Goal: Task Accomplishment & Management: Use online tool/utility

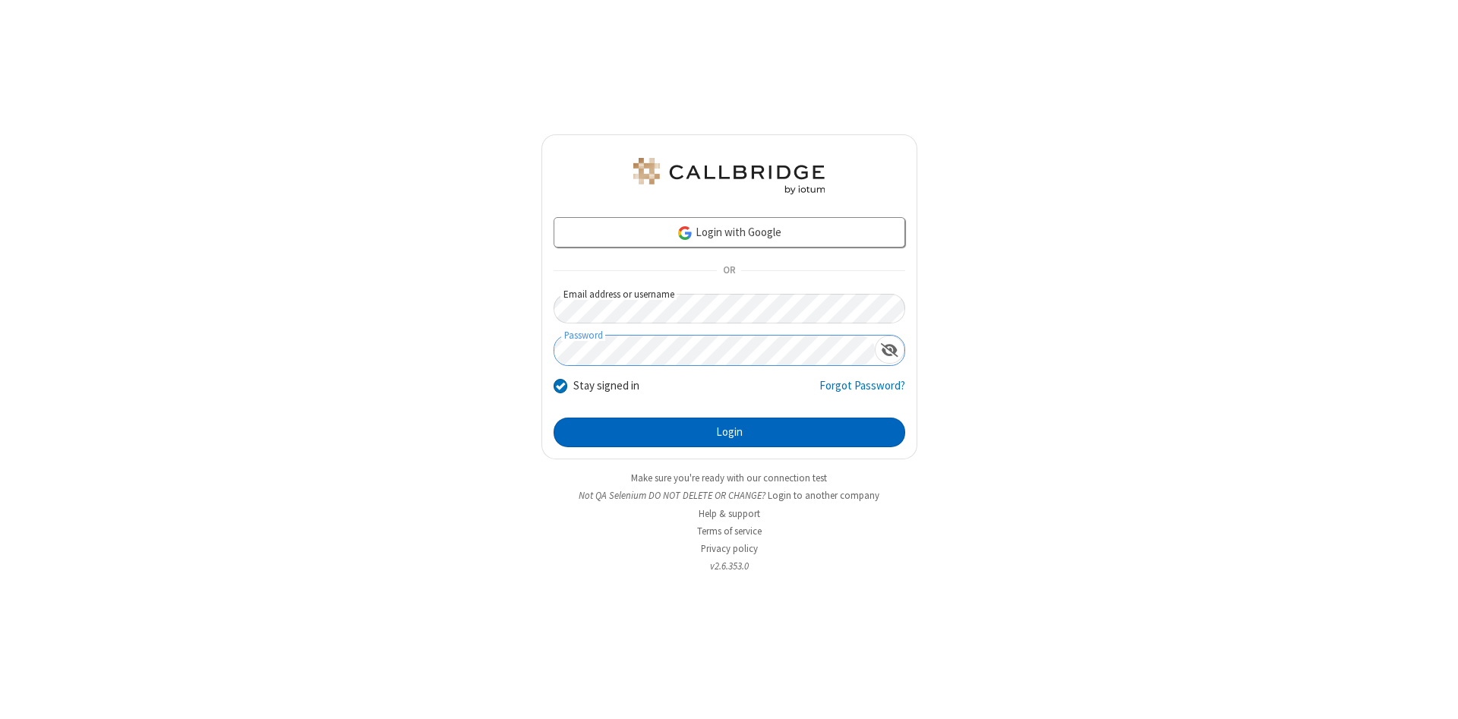
click at [729, 433] on button "Login" at bounding box center [730, 433] width 352 height 30
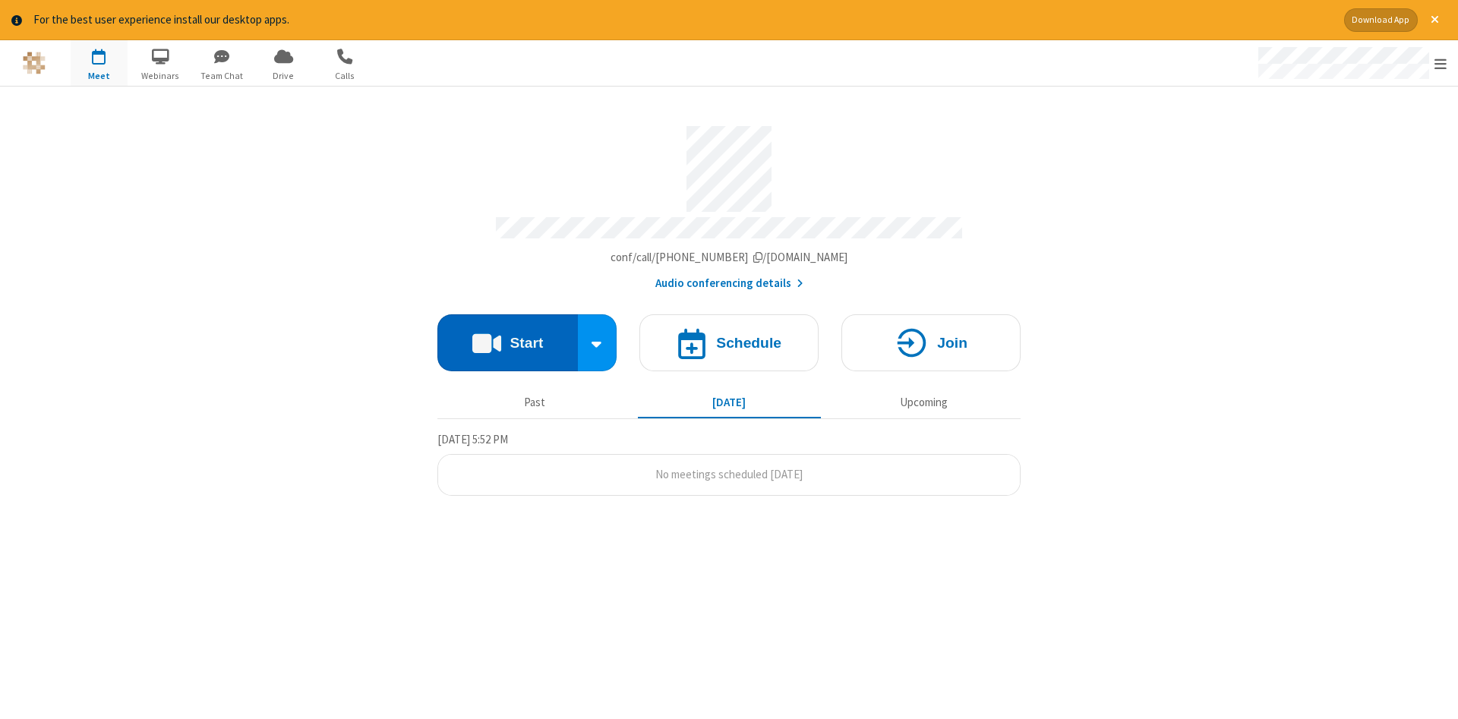
click at [507, 337] on button "Start" at bounding box center [507, 342] width 140 height 57
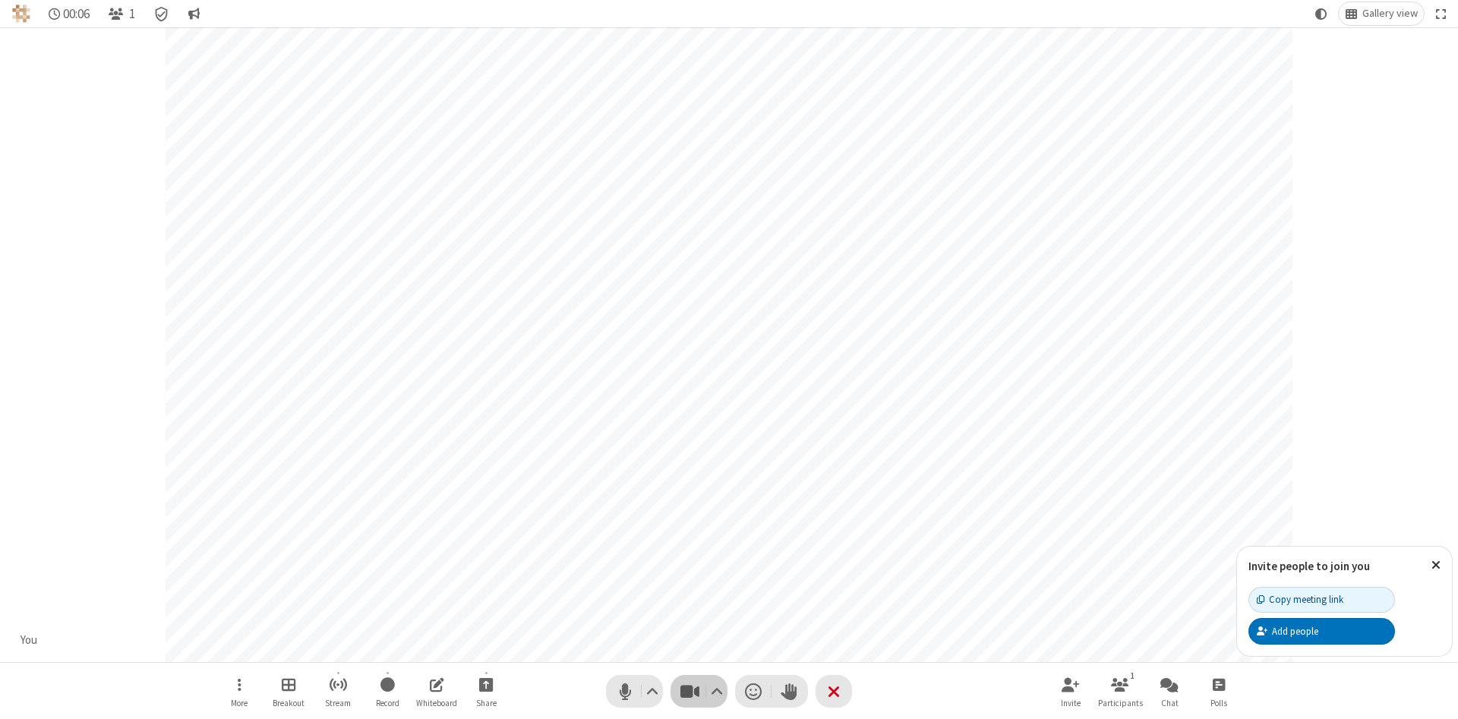
click at [689, 691] on span "Stop video (Alt+V)" at bounding box center [689, 691] width 23 height 22
click at [689, 691] on span "Start video (Alt+V)" at bounding box center [689, 691] width 23 height 22
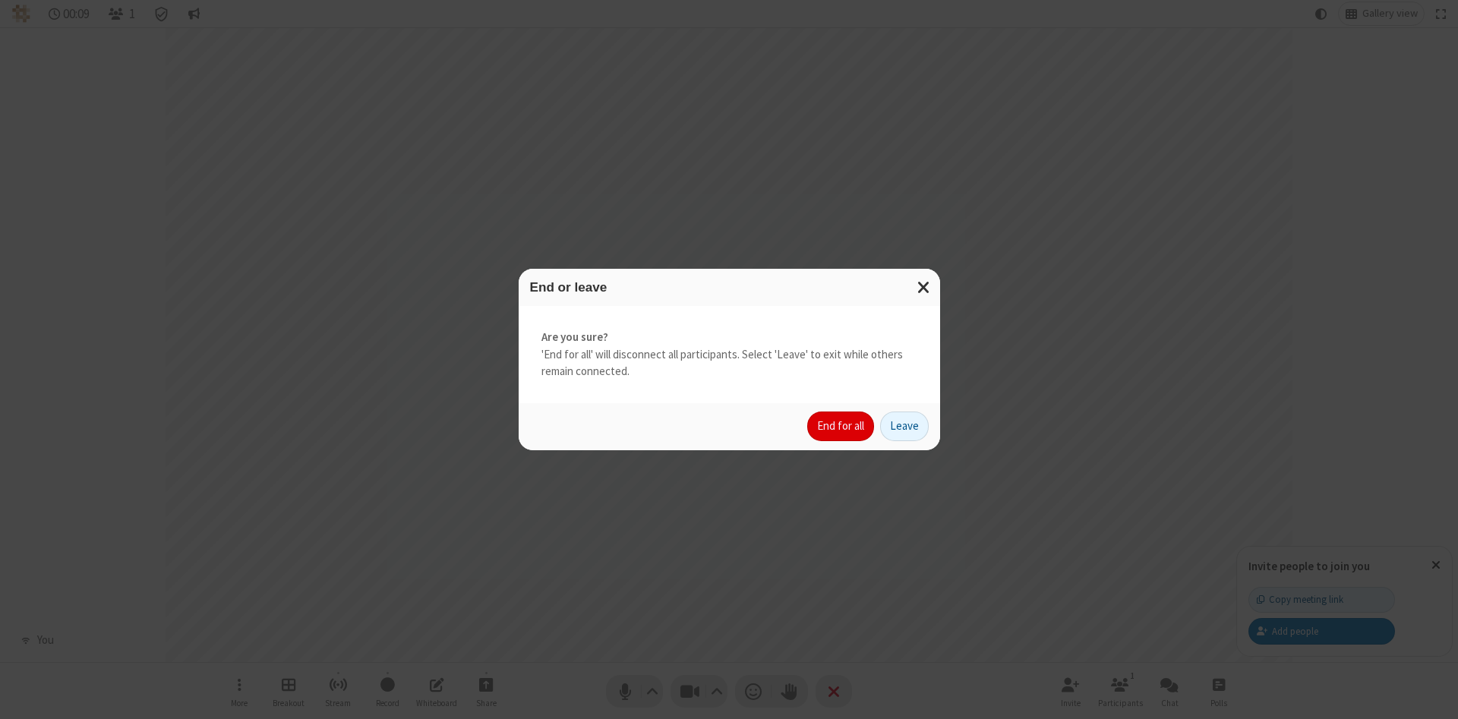
click at [841, 426] on button "End for all" at bounding box center [840, 427] width 67 height 30
